Goal: Task Accomplishment & Management: Use online tool/utility

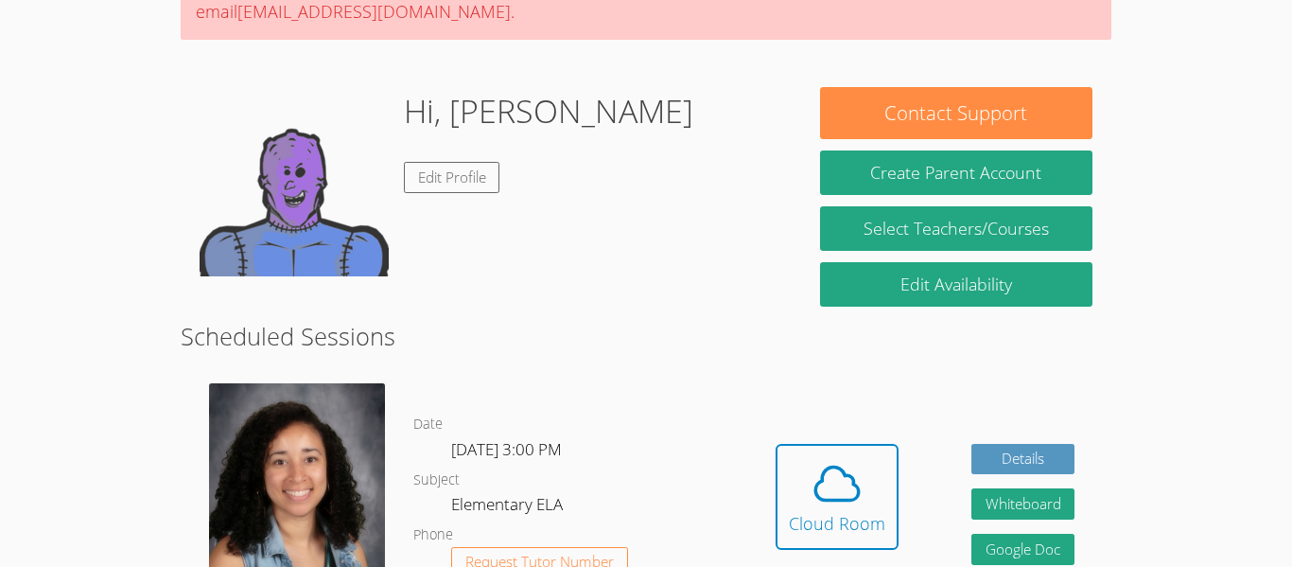
scroll to position [225, 0]
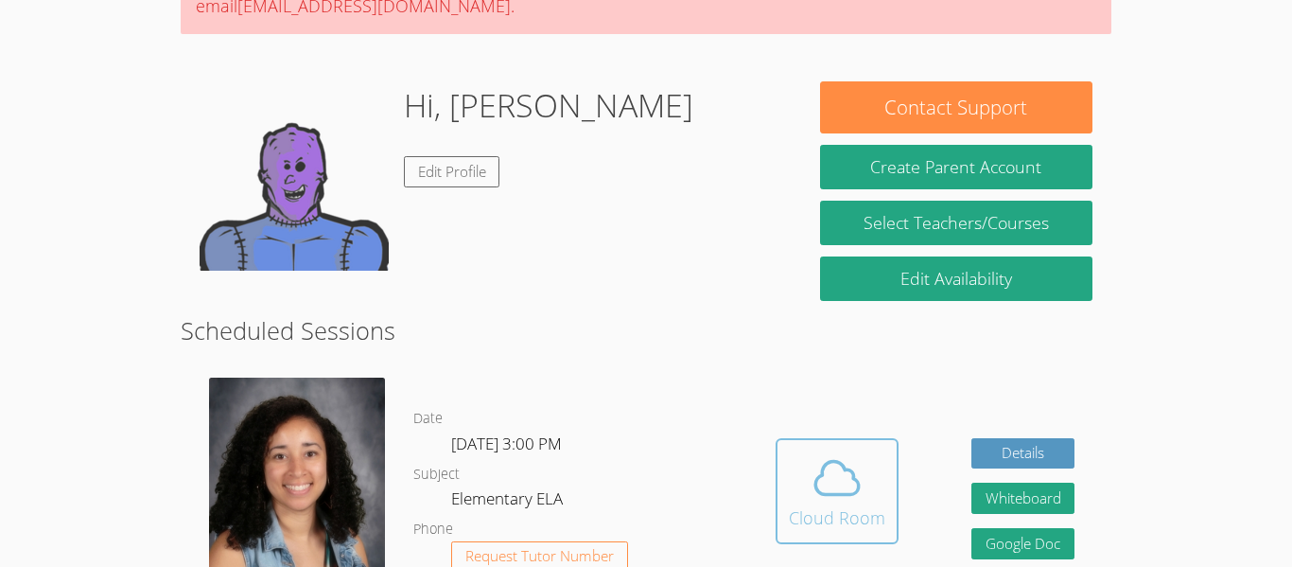
click at [871, 498] on span at bounding box center [837, 477] width 96 height 53
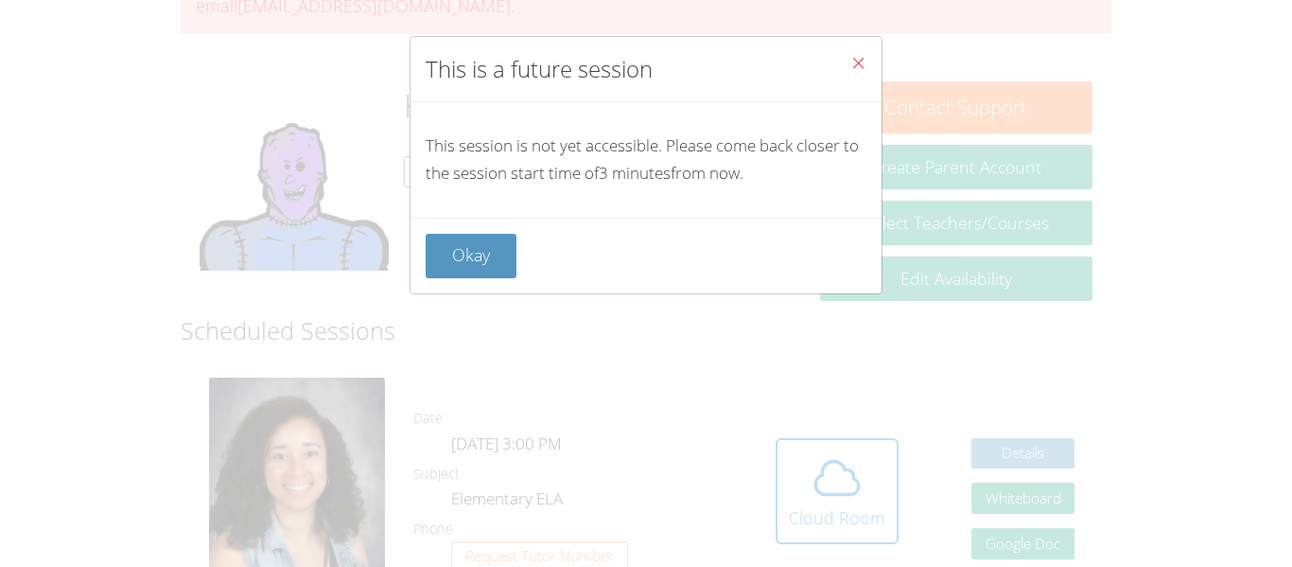
click at [836, 61] on button "Close" at bounding box center [858, 66] width 46 height 58
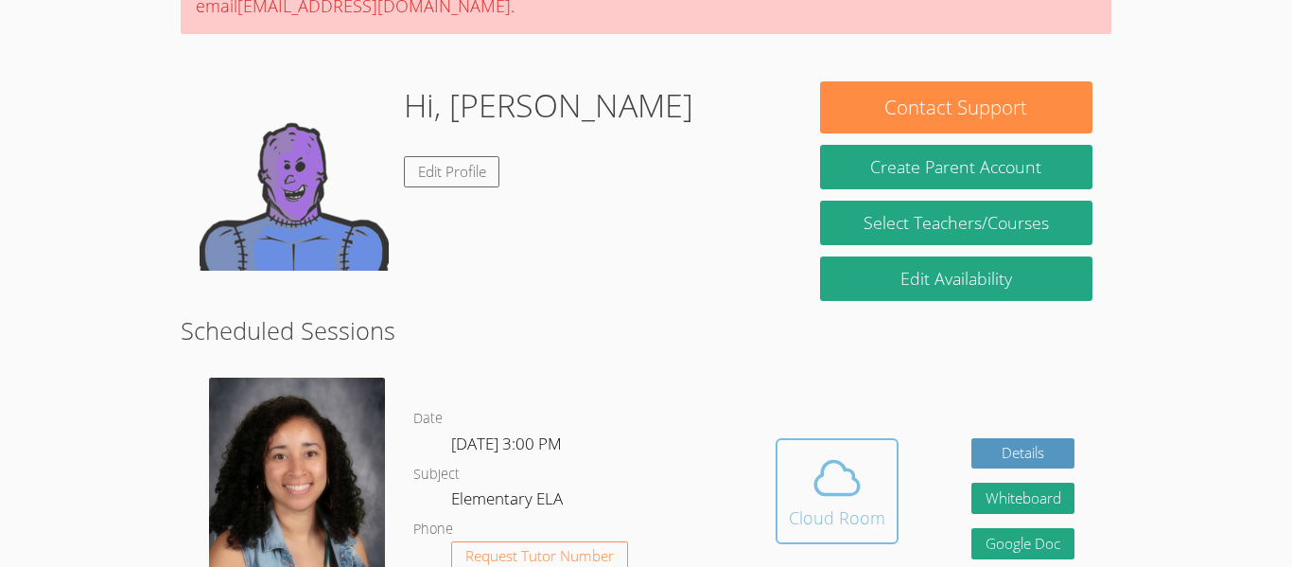
click at [806, 463] on span at bounding box center [837, 477] width 96 height 53
click at [882, 453] on span at bounding box center [837, 477] width 96 height 53
click at [866, 462] on span at bounding box center [837, 477] width 96 height 53
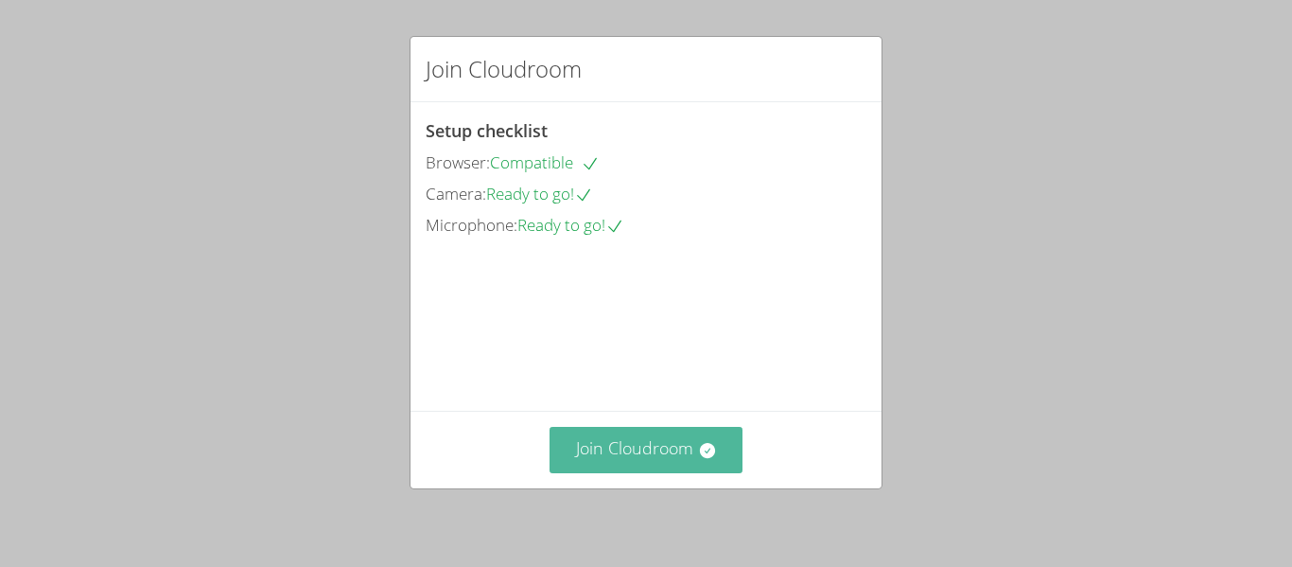
click at [625, 471] on button "Join Cloudroom" at bounding box center [647, 450] width 194 height 46
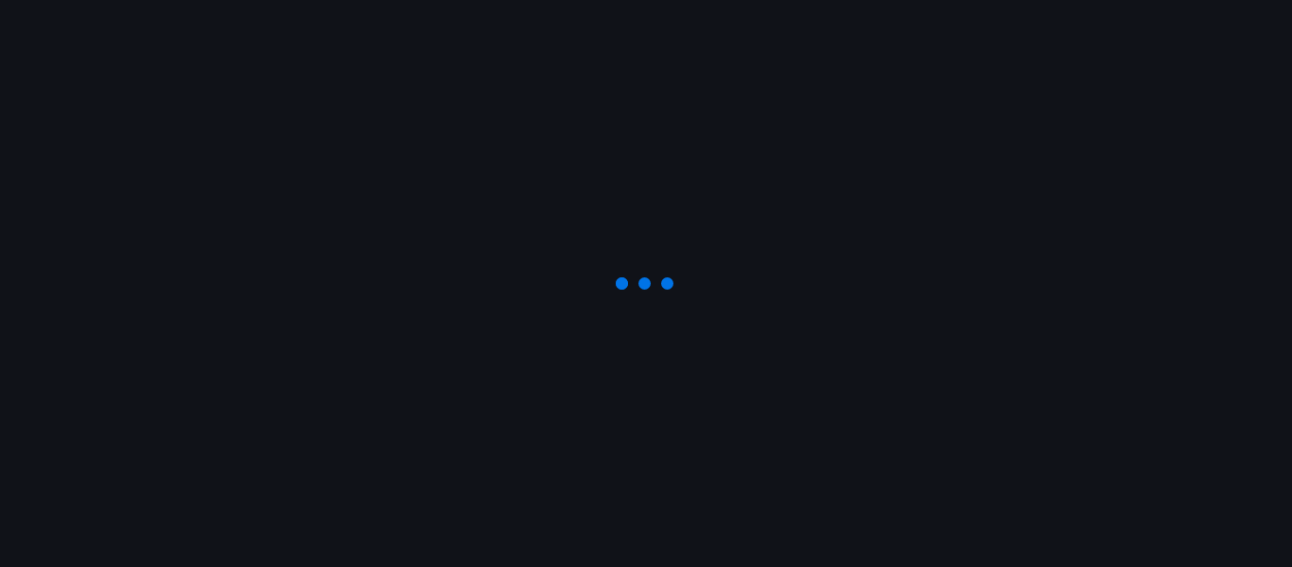
click at [1234, 84] on div at bounding box center [646, 283] width 1292 height 567
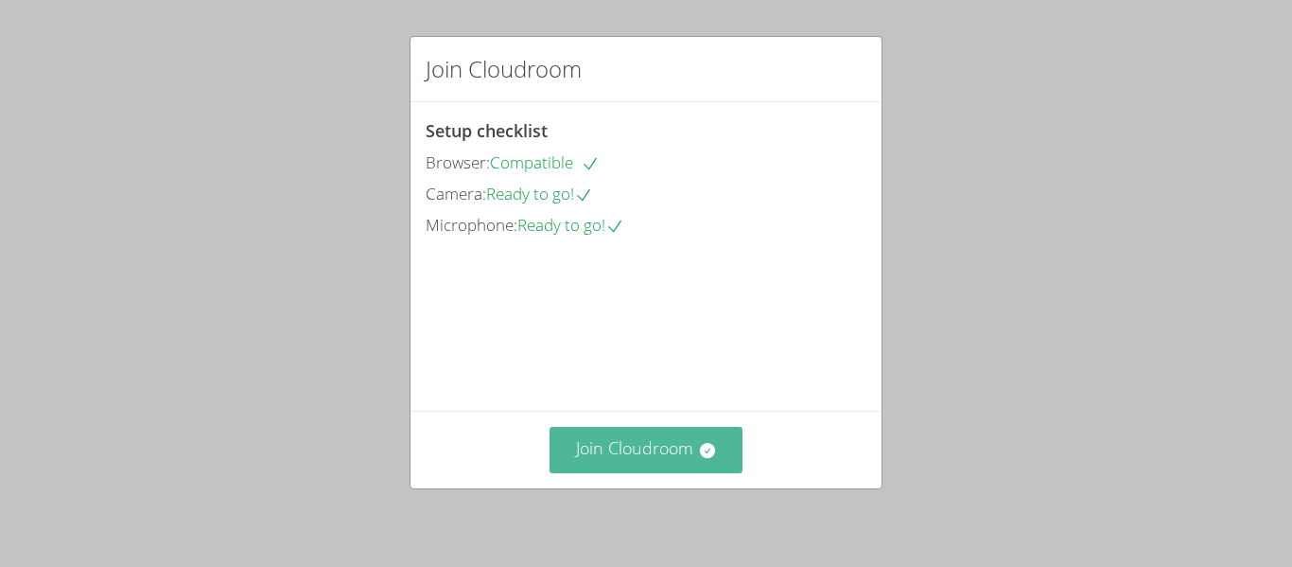
click at [691, 445] on button "Join Cloudroom" at bounding box center [647, 450] width 194 height 46
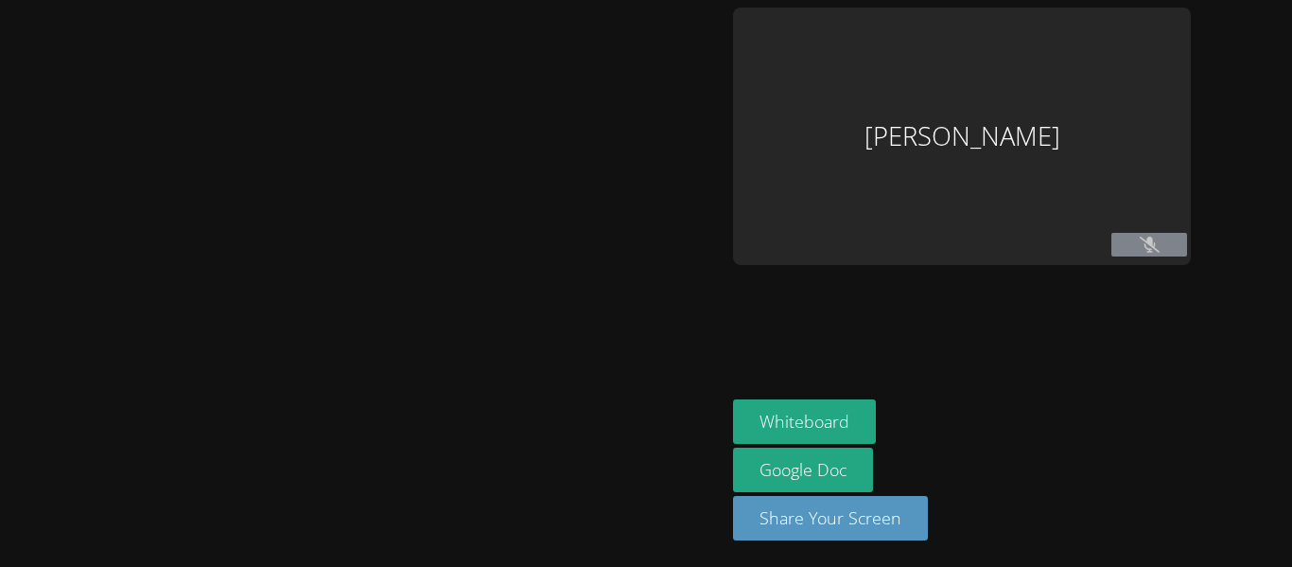
click at [694, 464] on div at bounding box center [363, 283] width 710 height 551
click at [448, 219] on div at bounding box center [363, 283] width 710 height 551
click at [1153, 237] on icon at bounding box center [1150, 244] width 20 height 16
click at [955, 226] on div "[PERSON_NAME]" at bounding box center [962, 136] width 458 height 257
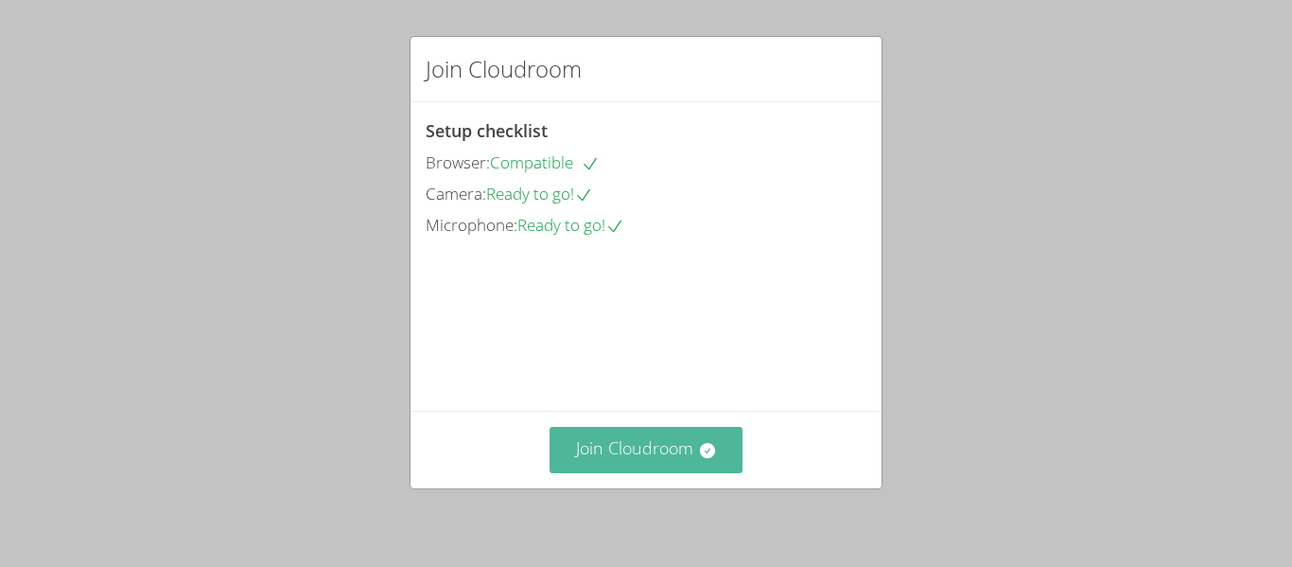
click at [643, 449] on button "Join Cloudroom" at bounding box center [647, 450] width 194 height 46
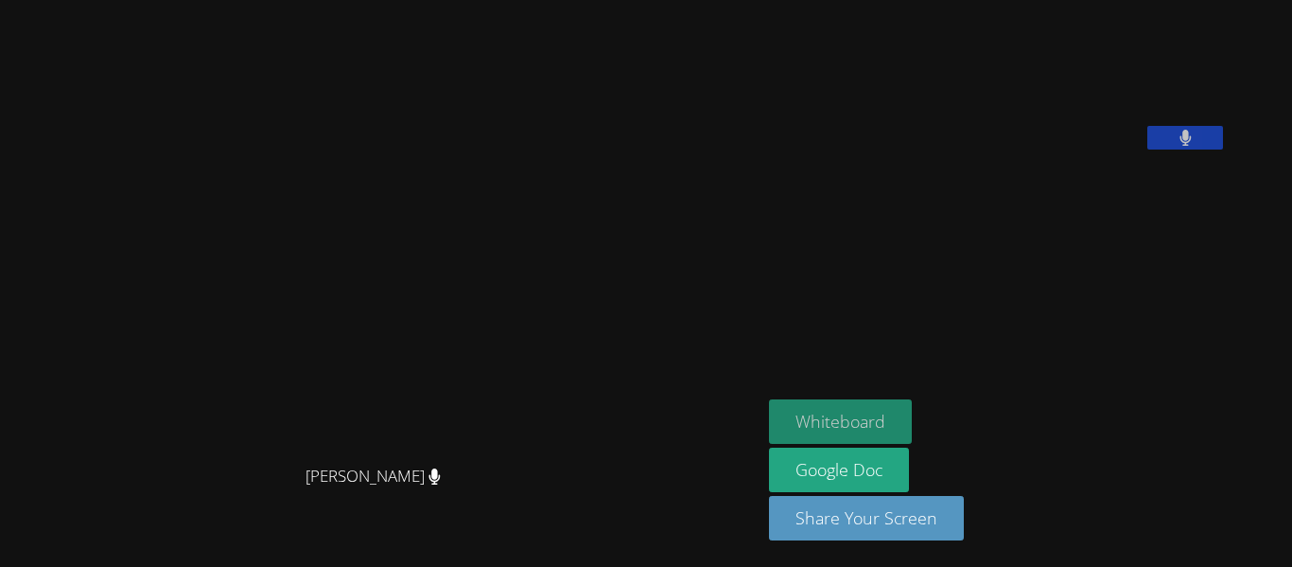
click at [786, 409] on button "Whiteboard" at bounding box center [840, 421] width 143 height 44
